Goal: Task Accomplishment & Management: Complete application form

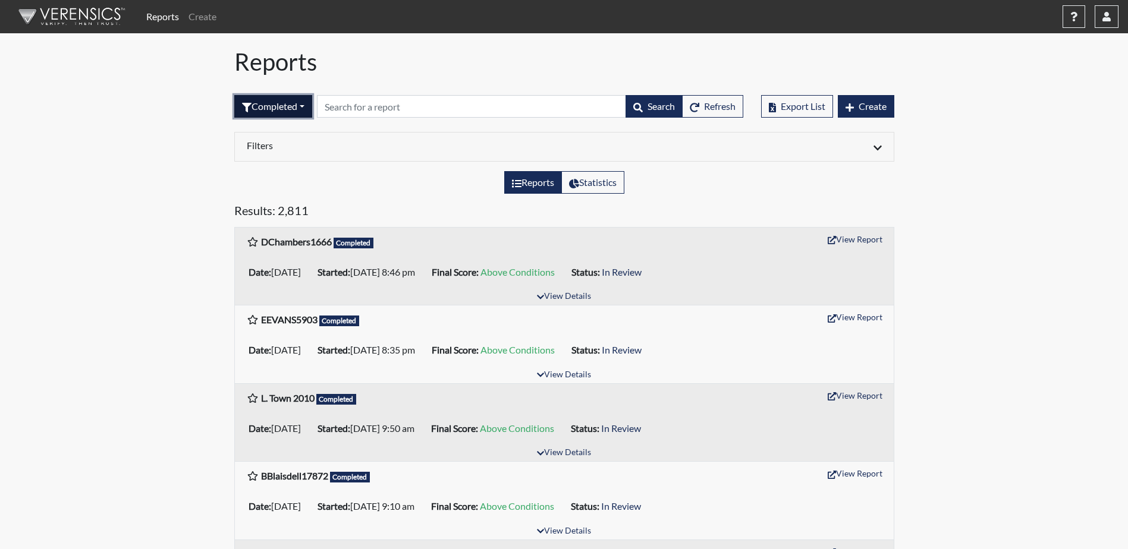
click at [276, 112] on button "Completed" at bounding box center [273, 106] width 78 height 23
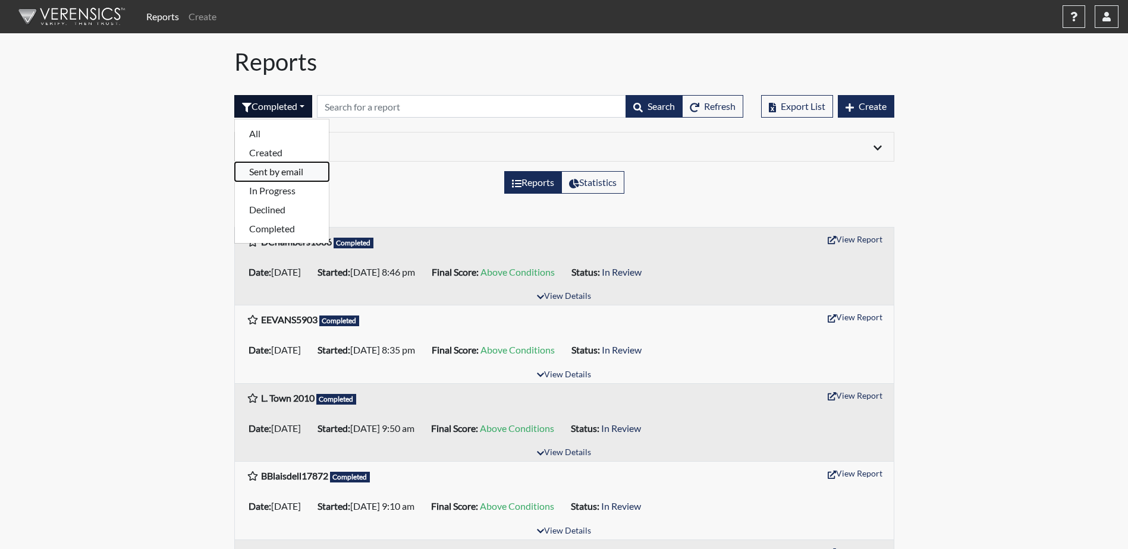
click at [281, 170] on button "Sent by email" at bounding box center [282, 171] width 94 height 19
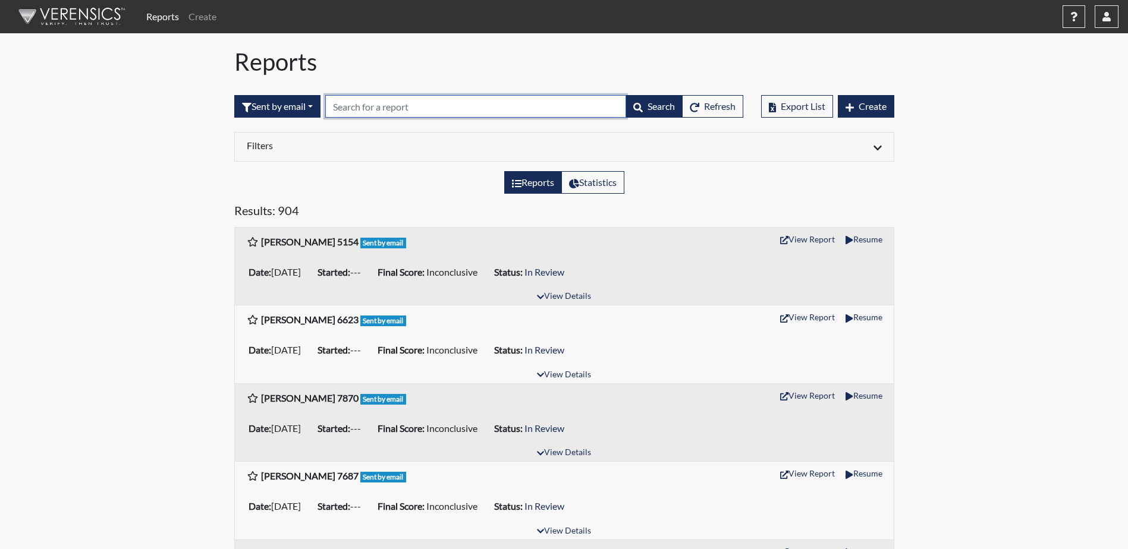
click at [407, 109] on input "text" at bounding box center [475, 106] width 301 height 23
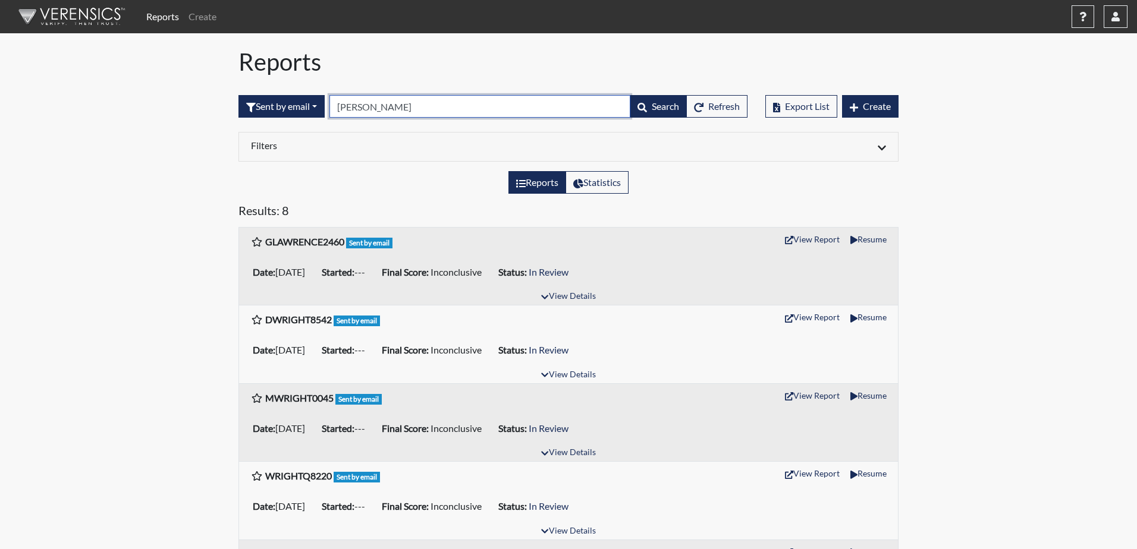
type input "[PERSON_NAME]"
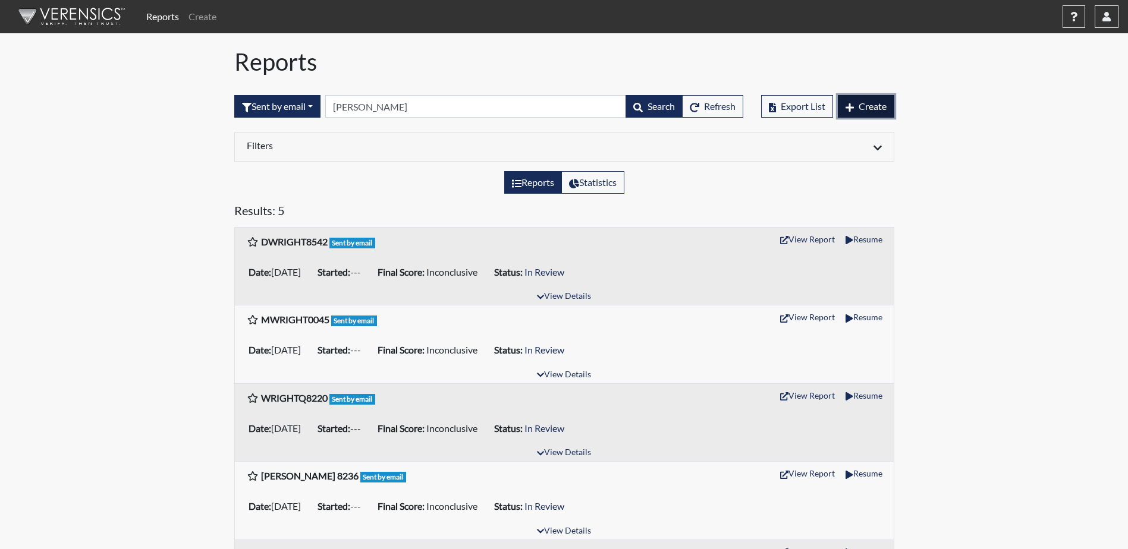
click at [871, 108] on span "Create" at bounding box center [872, 105] width 28 height 11
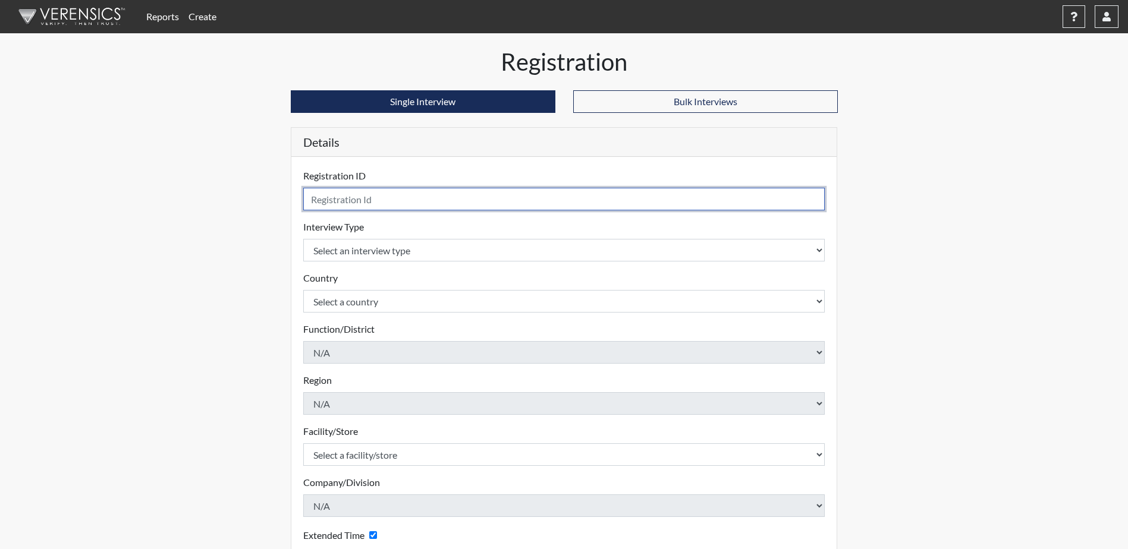
click at [370, 199] on input "text" at bounding box center [564, 199] width 522 height 23
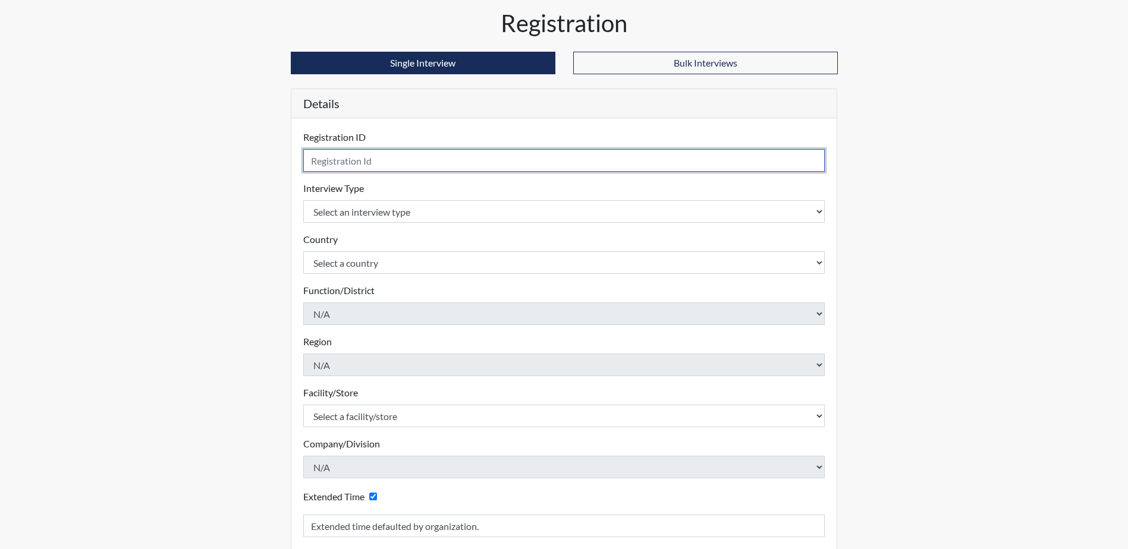
scroll to position [59, 0]
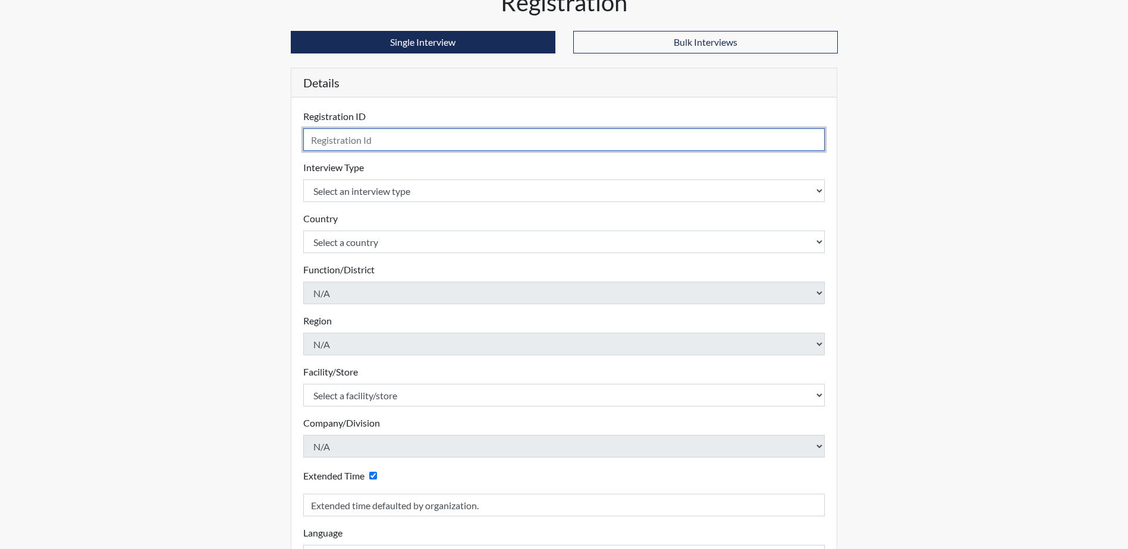
click at [447, 141] on input "text" at bounding box center [564, 139] width 522 height 23
type input "[PERSON_NAME] 8082"
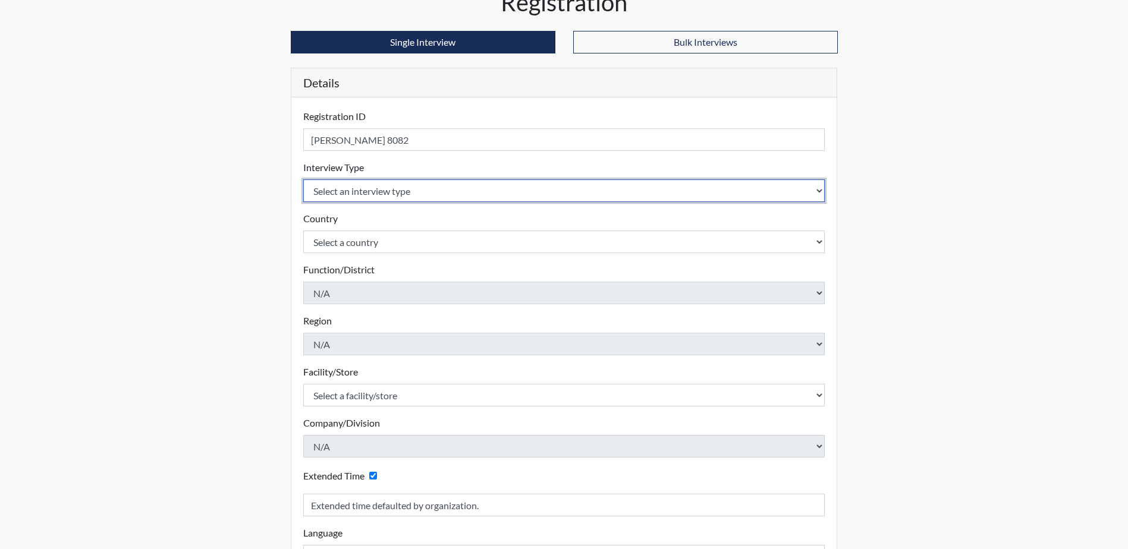
click at [445, 188] on select "Select an interview type Corrections Pre-Employment" at bounding box center [564, 191] width 522 height 23
select select "ff733e93-e1bf-11ea-9c9f-0eff0cf7eb8f"
click at [303, 180] on select "Select an interview type Corrections Pre-Employment" at bounding box center [564, 191] width 522 height 23
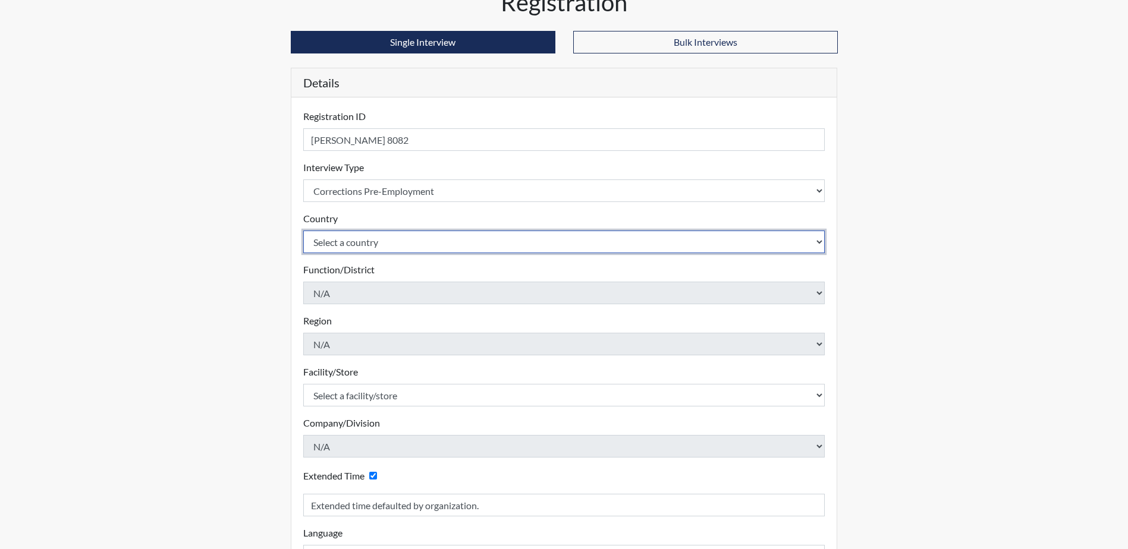
click at [439, 240] on select "Select a country [GEOGRAPHIC_DATA] [GEOGRAPHIC_DATA]" at bounding box center [564, 242] width 522 height 23
select select "united-states-of-[GEOGRAPHIC_DATA]"
click at [303, 231] on select "Select a country [GEOGRAPHIC_DATA] [GEOGRAPHIC_DATA]" at bounding box center [564, 242] width 522 height 23
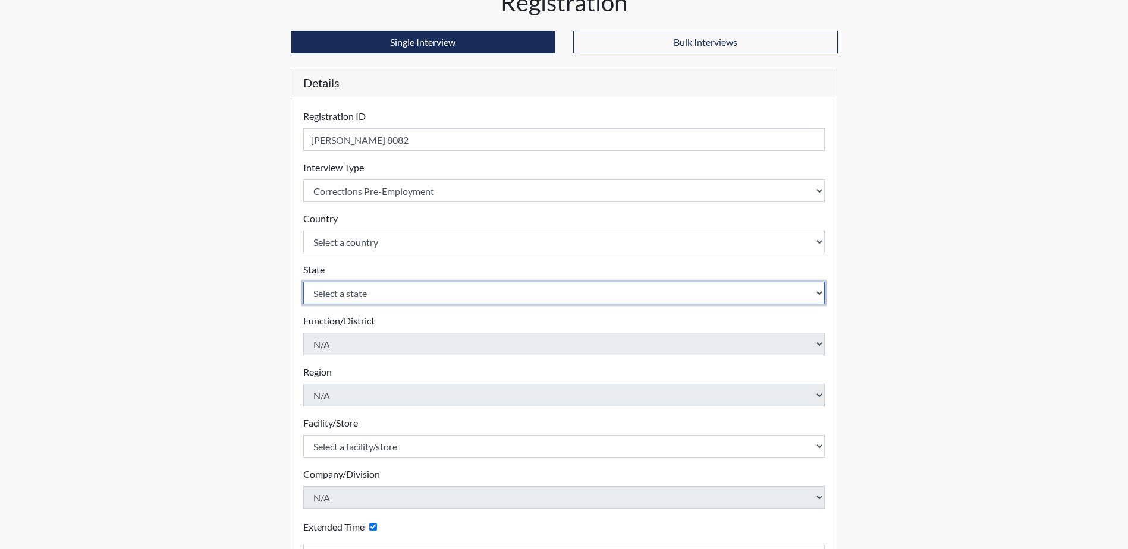
click at [433, 298] on select "Select a state [US_STATE] [US_STATE] [US_STATE] [US_STATE] [US_STATE] [US_STATE…" at bounding box center [564, 293] width 522 height 23
select select "SC"
click at [303, 282] on select "Select a state [US_STATE] [US_STATE] [US_STATE] [US_STATE] [US_STATE] [US_STATE…" at bounding box center [564, 293] width 522 height 23
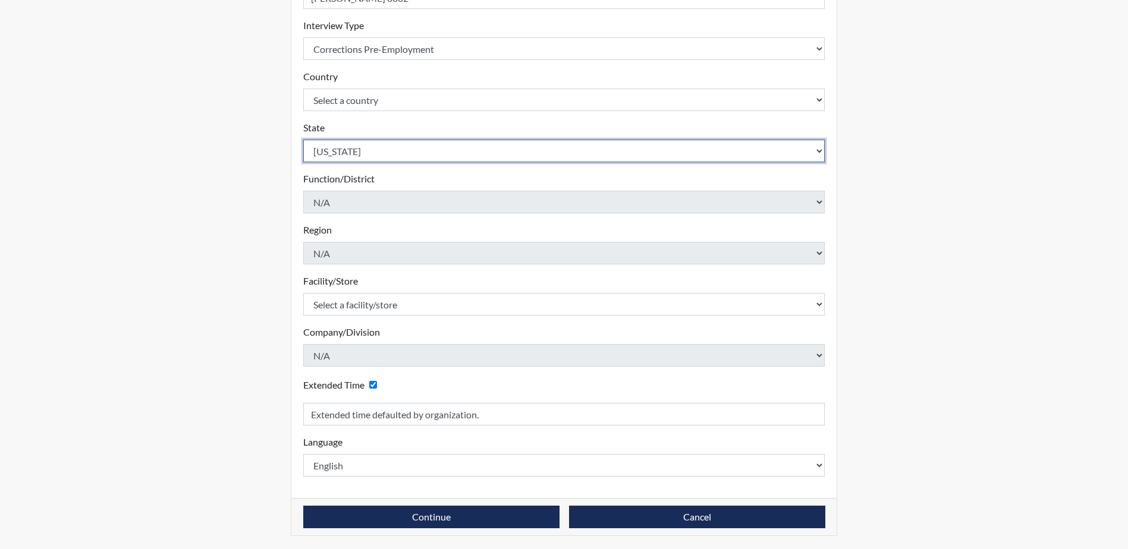
scroll to position [203, 0]
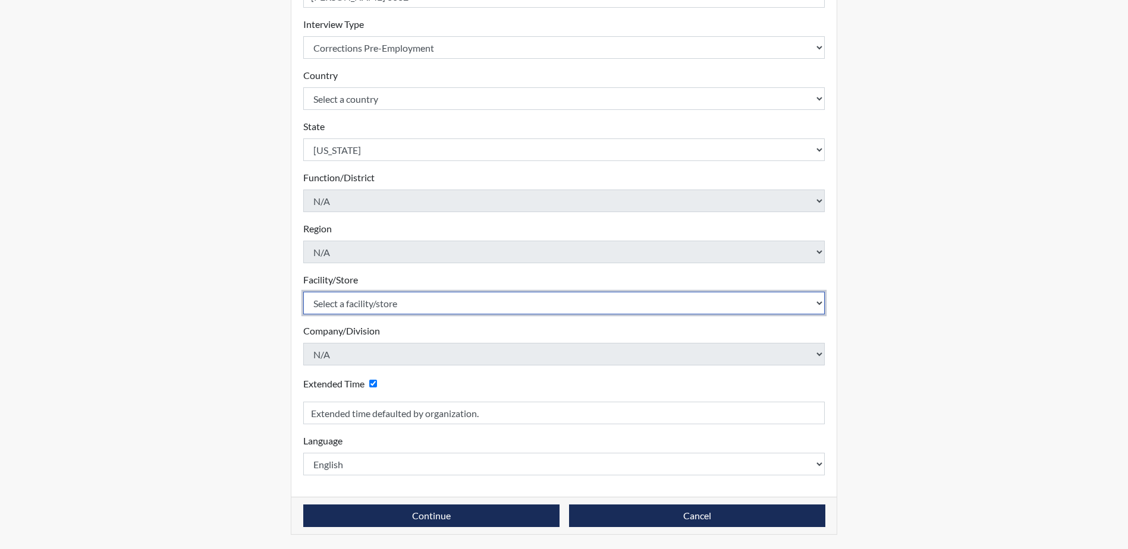
click at [417, 300] on select "Select a facility/store [GEOGRAPHIC_DATA] CI Broad River CI [PERSON_NAME] CI Di…" at bounding box center [564, 303] width 522 height 23
select select "0fbf9ed8-e25b-4d33-946b-a823e2cde76c"
click at [303, 292] on select "Select a facility/store [GEOGRAPHIC_DATA] CI Broad River CI [PERSON_NAME] CI Di…" at bounding box center [564, 303] width 522 height 23
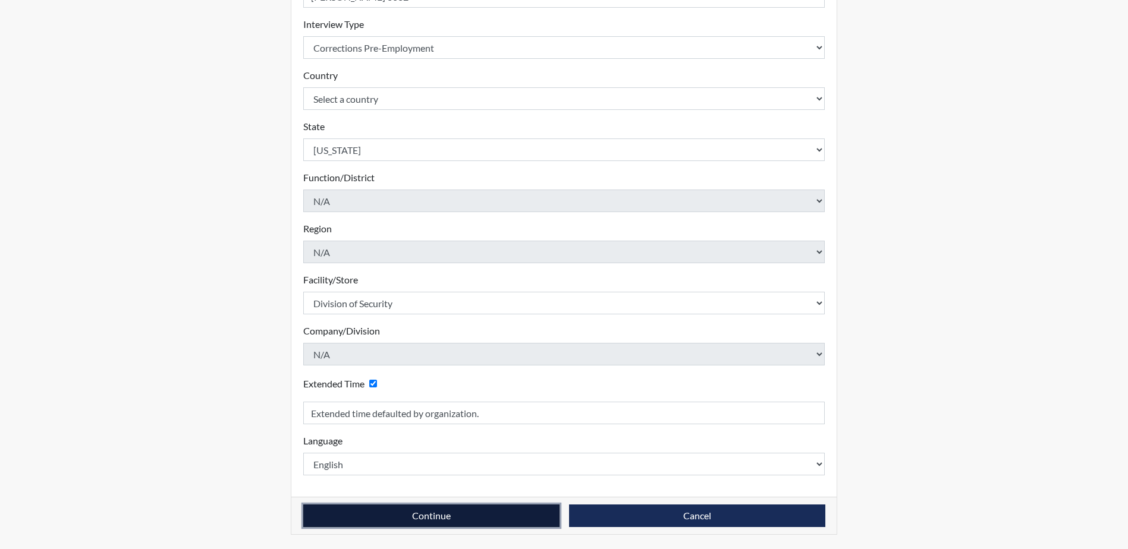
click at [496, 519] on button "Continue" at bounding box center [431, 516] width 256 height 23
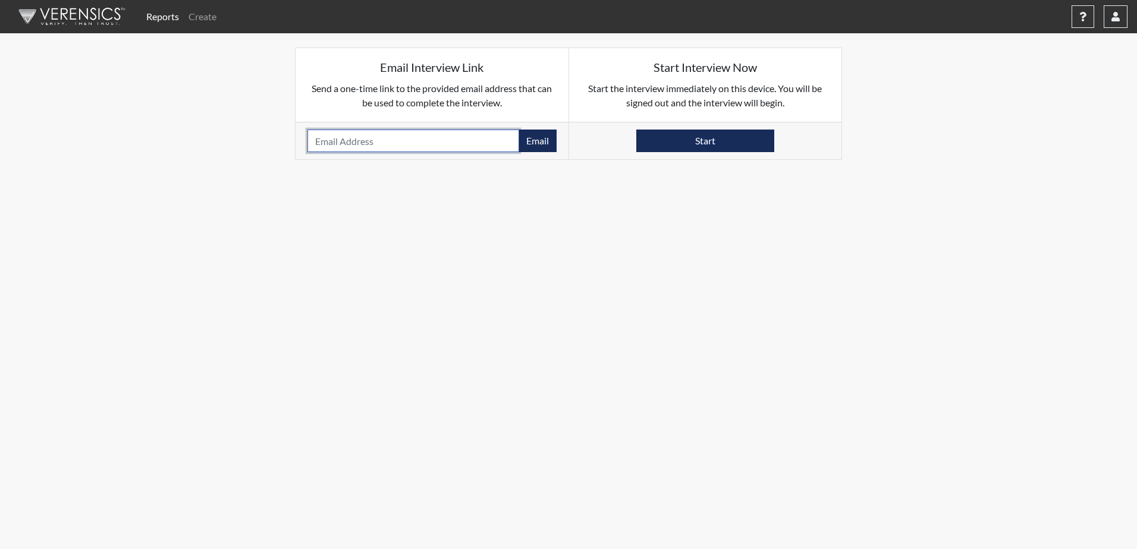
click at [427, 143] on input "email" at bounding box center [413, 141] width 212 height 23
type input "[EMAIL_ADDRESS][DOMAIN_NAME]"
click at [531, 147] on button "Email" at bounding box center [537, 141] width 38 height 23
